Goal: Check status: Check status

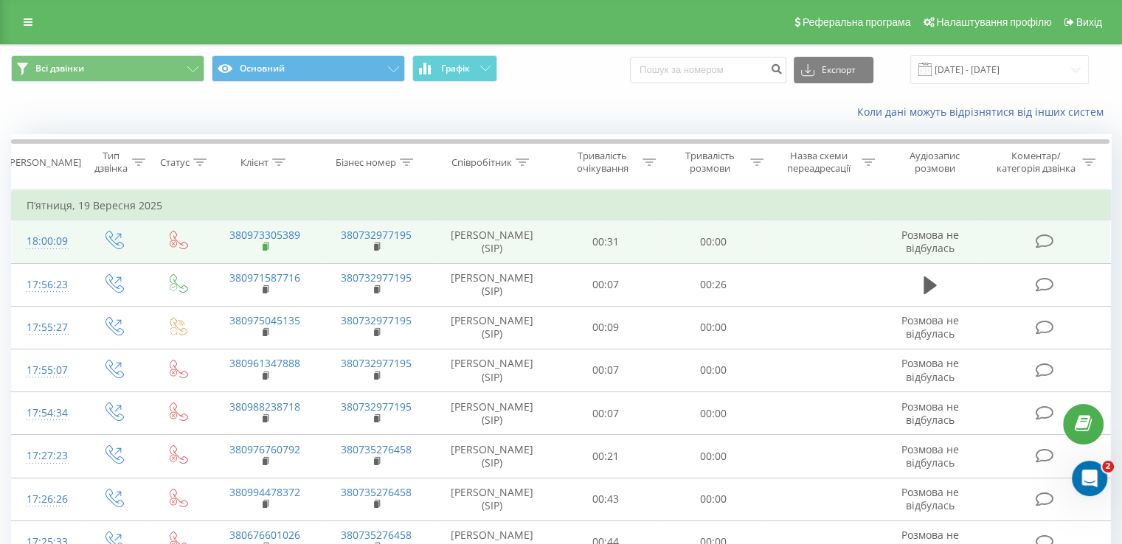
click at [264, 245] on rect at bounding box center [265, 247] width 4 height 7
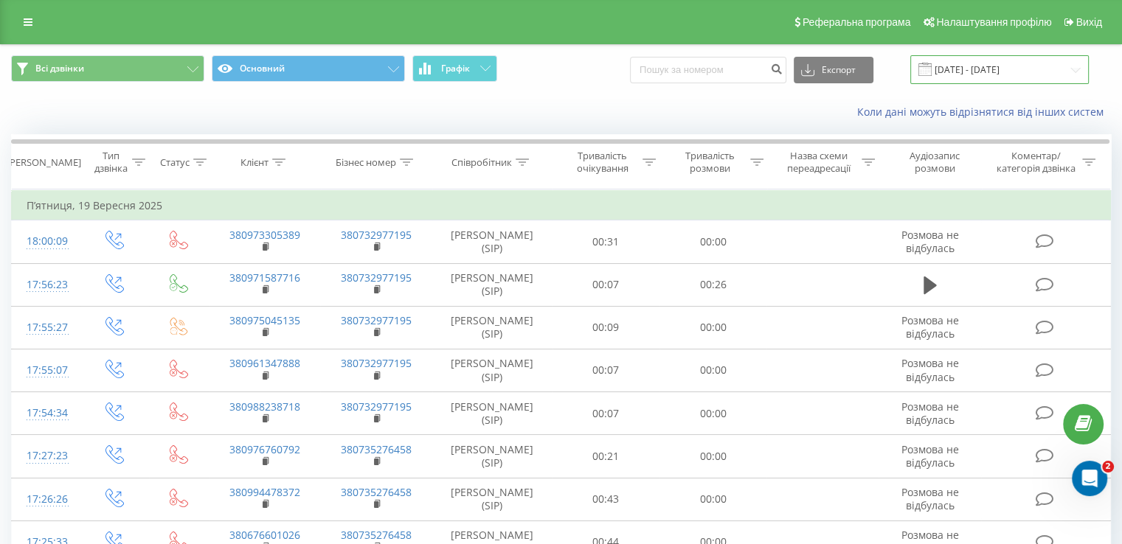
click at [971, 63] on input "[DATE] - [DATE]" at bounding box center [999, 69] width 178 height 29
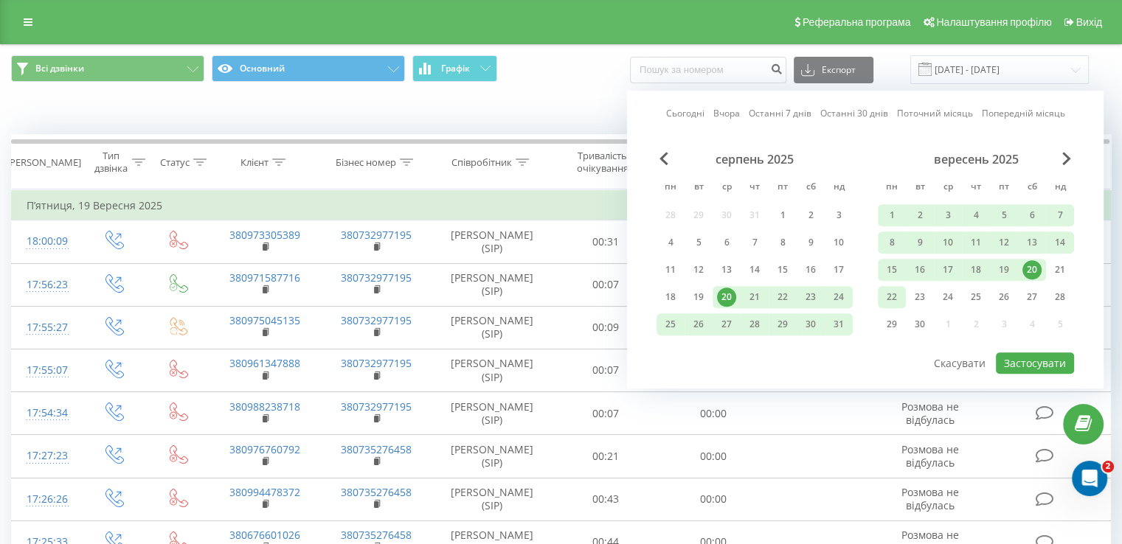
click at [902, 300] on div "22" at bounding box center [892, 297] width 28 height 22
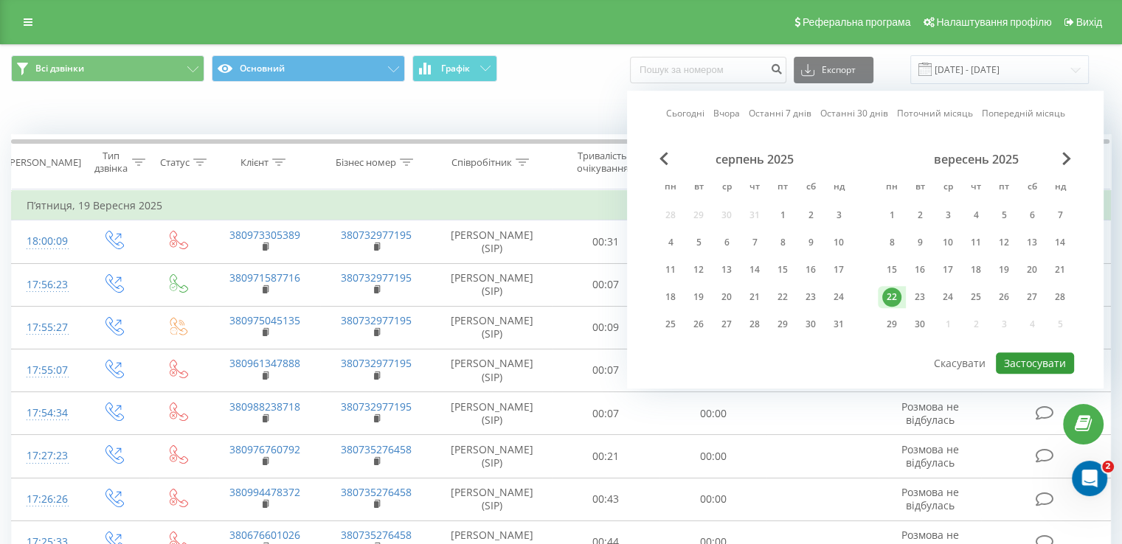
click at [1044, 355] on button "Застосувати" at bounding box center [1035, 363] width 78 height 21
type input "22.09.2025 - 22.09.2025"
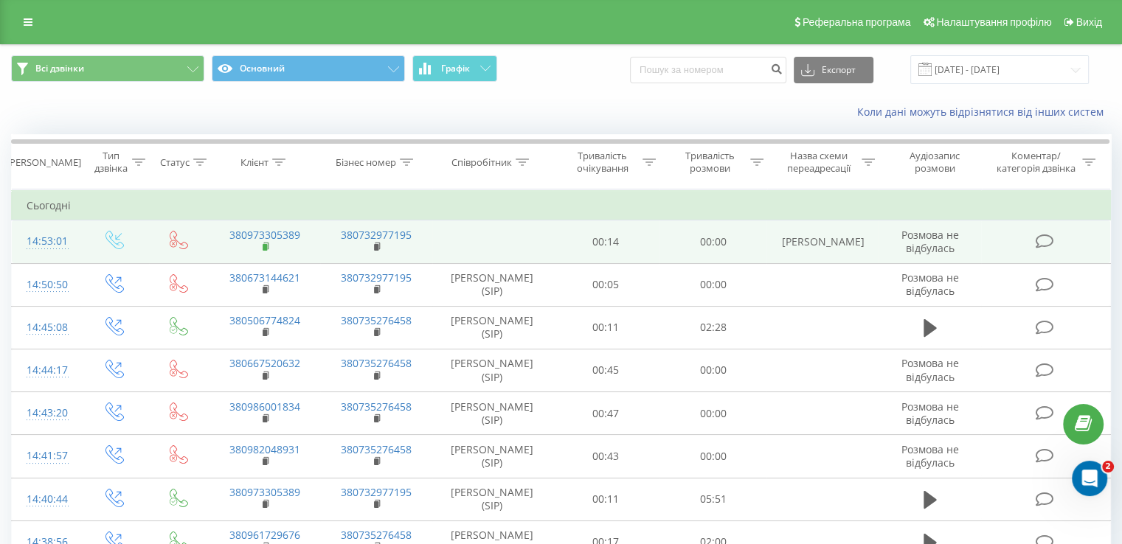
click at [266, 249] on rect at bounding box center [265, 247] width 4 height 7
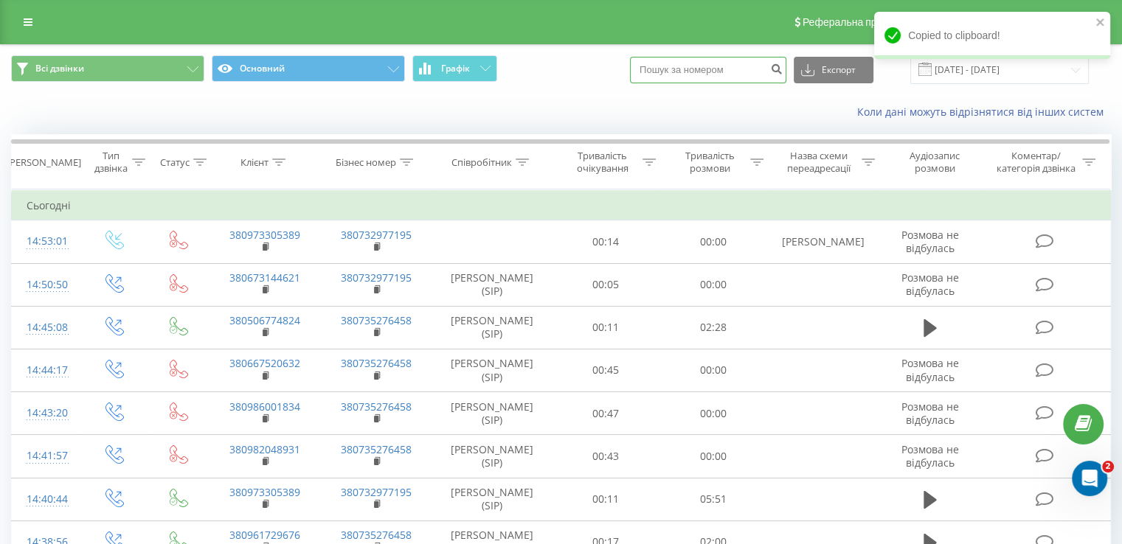
click at [728, 68] on input at bounding box center [708, 70] width 156 height 27
paste input "380637275675"
type input "380637275675"
click at [779, 64] on button "submit" at bounding box center [776, 70] width 20 height 27
click at [783, 64] on icon "submit" at bounding box center [776, 67] width 13 height 9
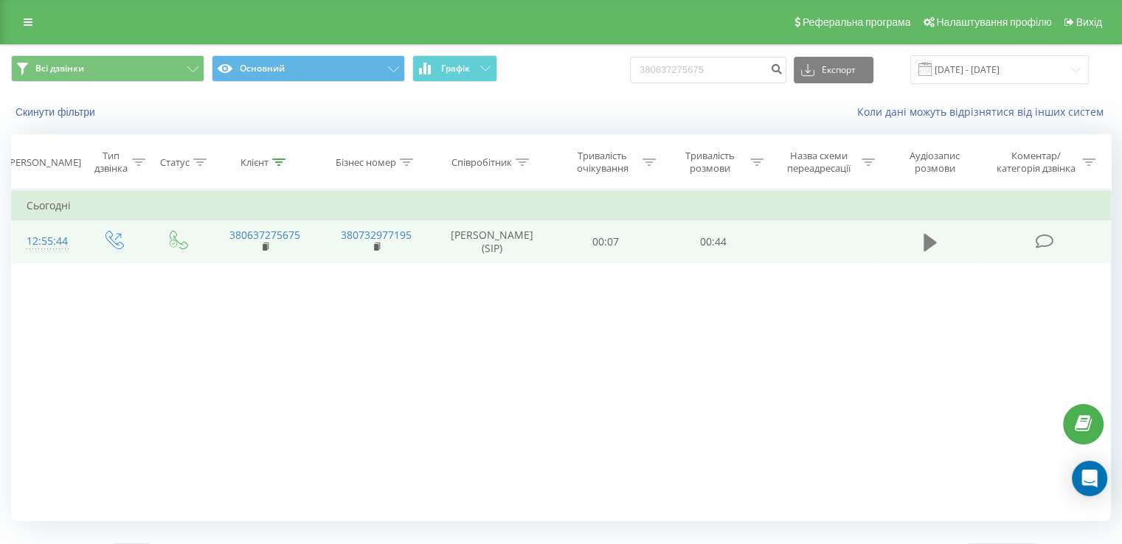
click at [920, 243] on button at bounding box center [930, 243] width 22 height 22
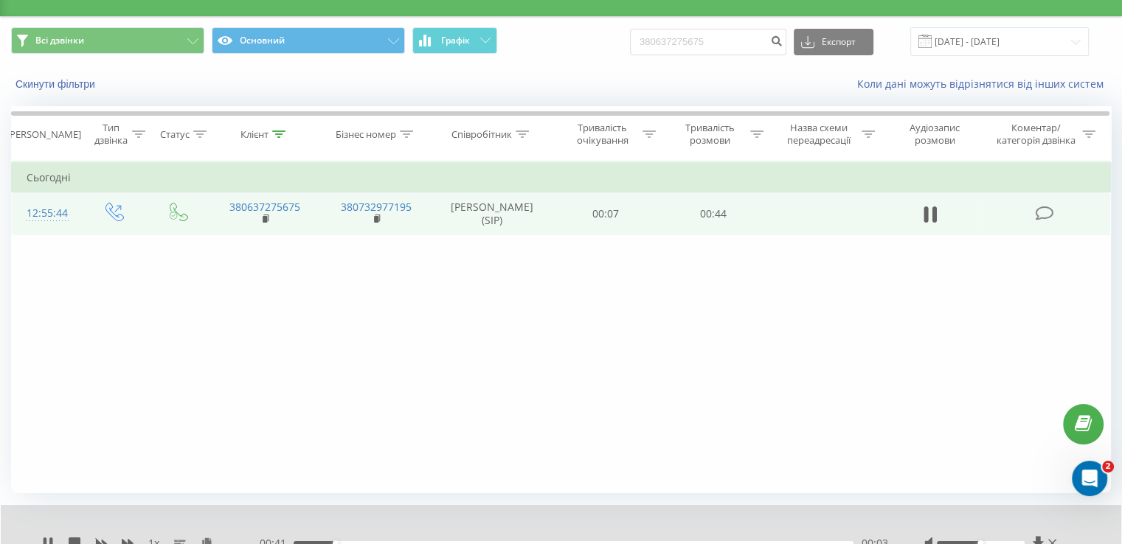
scroll to position [89, 0]
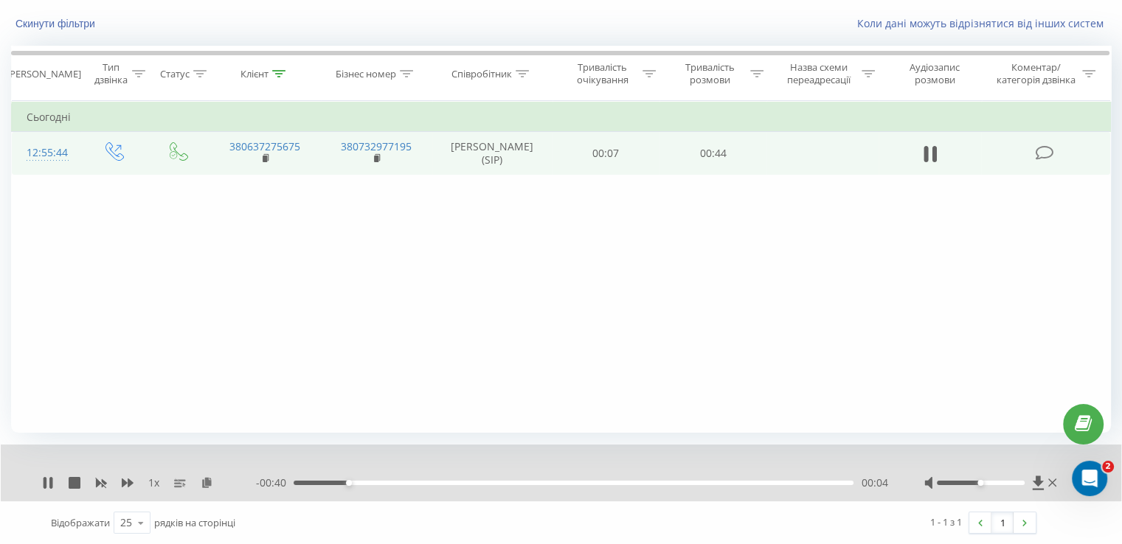
click at [454, 477] on div "- 00:40 00:04 00:04" at bounding box center [571, 483] width 631 height 15
click at [473, 480] on div "- 00:40 00:04 00:04" at bounding box center [571, 483] width 631 height 15
click at [507, 482] on div "00:17" at bounding box center [574, 483] width 560 height 4
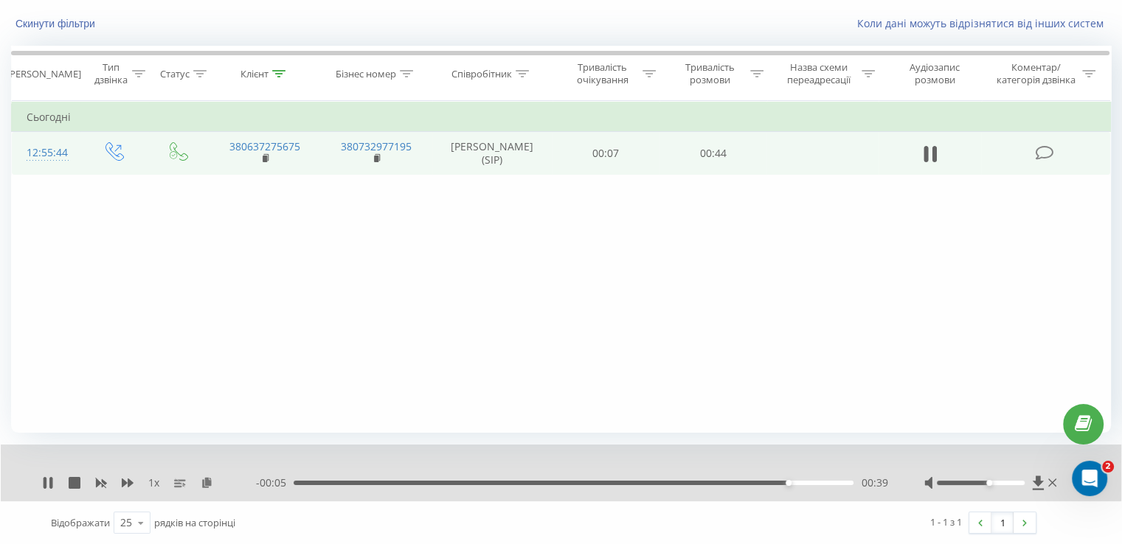
drag, startPoint x: 961, startPoint y: 482, endPoint x: 986, endPoint y: 492, distance: 27.1
click at [986, 492] on div "1 x - 00:05 00:39 00:39" at bounding box center [561, 473] width 1120 height 57
click at [1054, 482] on icon at bounding box center [1052, 483] width 8 height 12
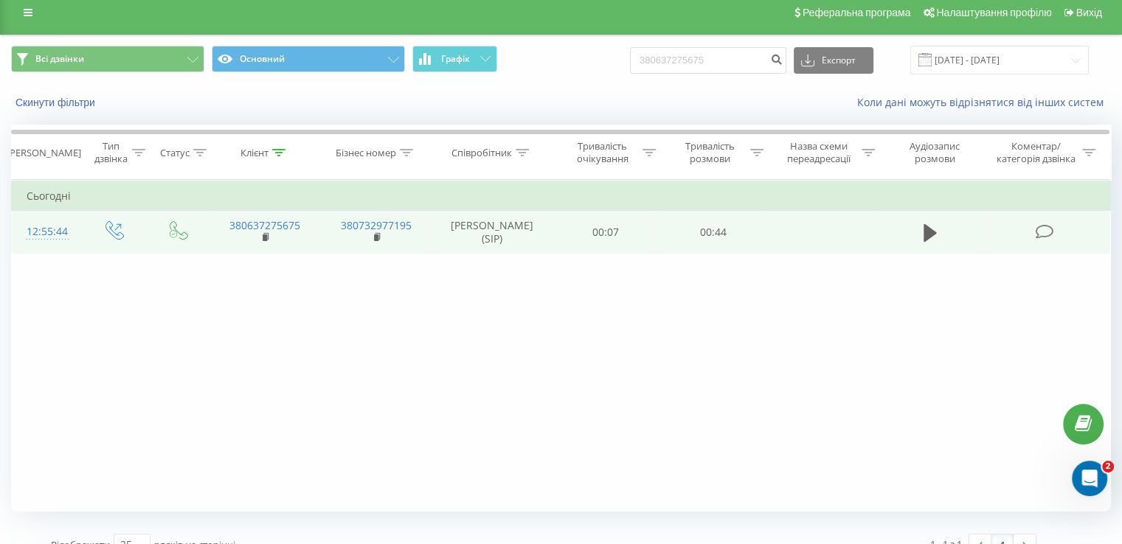
scroll to position [0, 0]
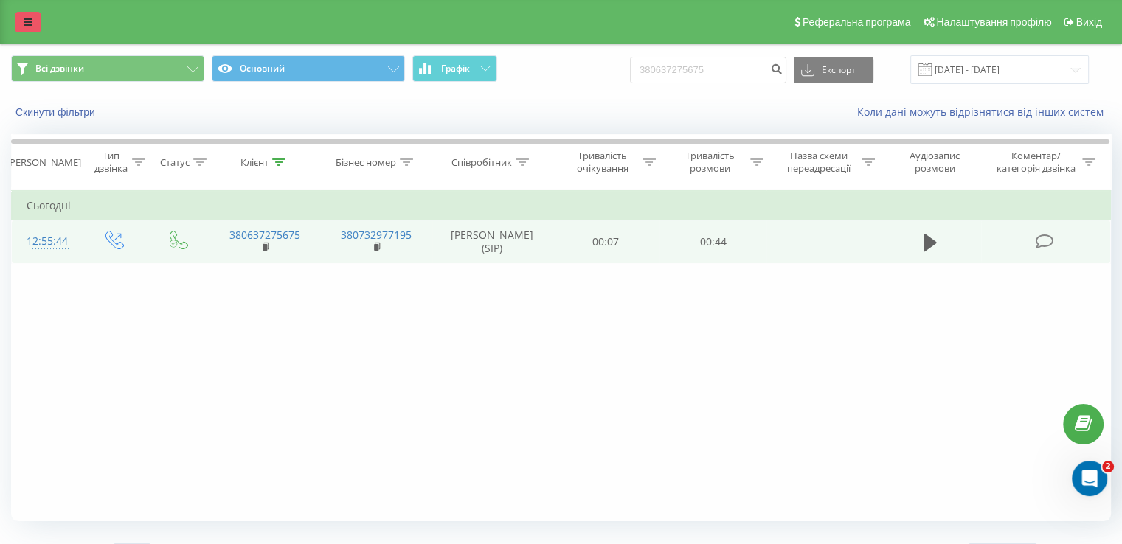
click at [22, 24] on link at bounding box center [28, 22] width 27 height 21
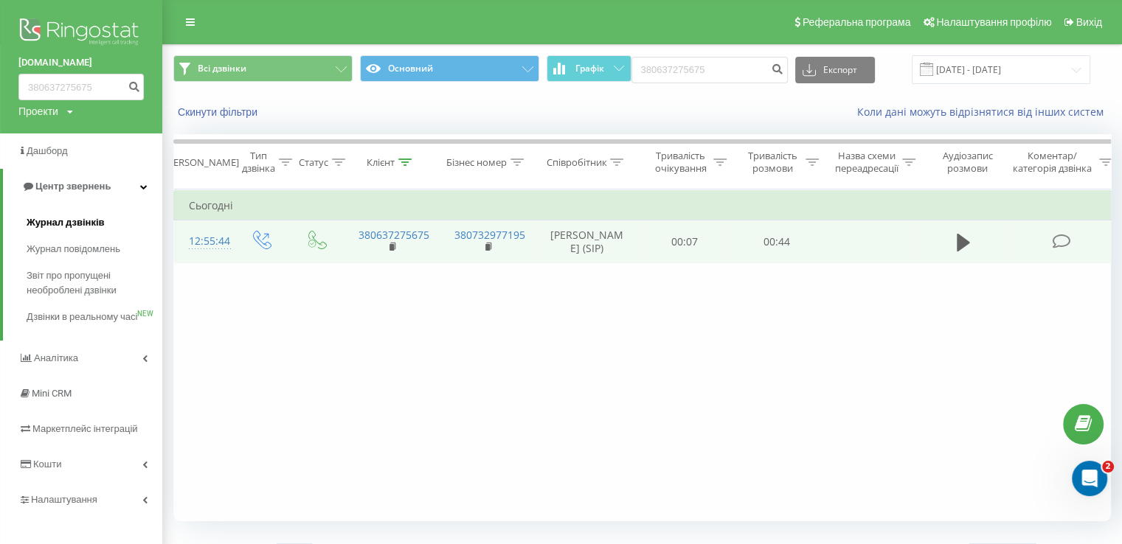
click at [77, 222] on span "Журнал дзвінків" at bounding box center [66, 222] width 78 height 15
